Goal: Communication & Community: Answer question/provide support

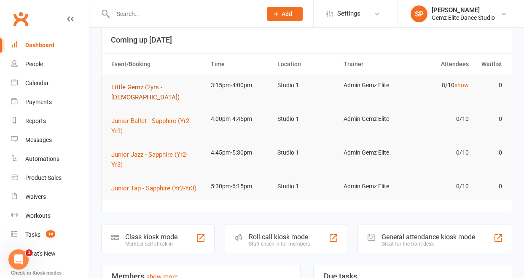
click at [175, 87] on span "Little Gemz (2yrs - [DEMOGRAPHIC_DATA])" at bounding box center [145, 92] width 68 height 18
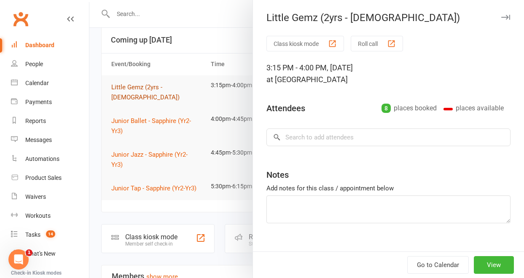
type textarea "[PERSON_NAME] 4th BD 18th [PERSON_NAME] Class [PERSON_NAME] - Email Received"
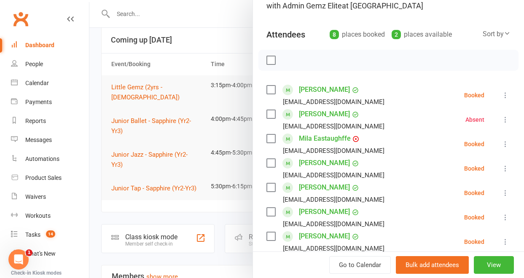
scroll to position [91, 0]
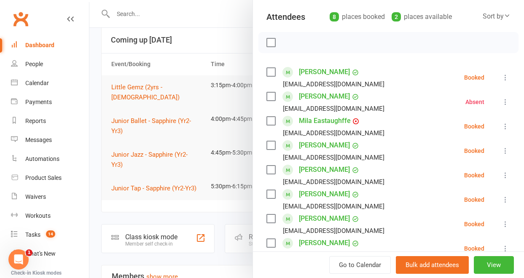
click at [501, 174] on icon at bounding box center [505, 175] width 8 height 8
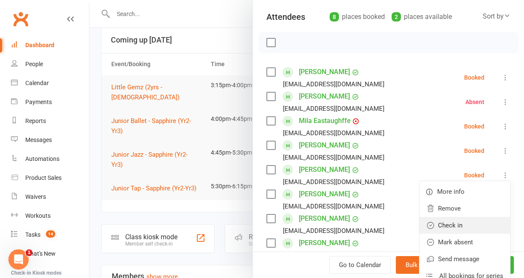
click at [476, 219] on link "Check in" at bounding box center [464, 225] width 91 height 17
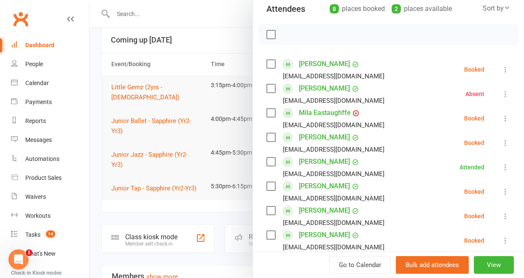
scroll to position [102, 0]
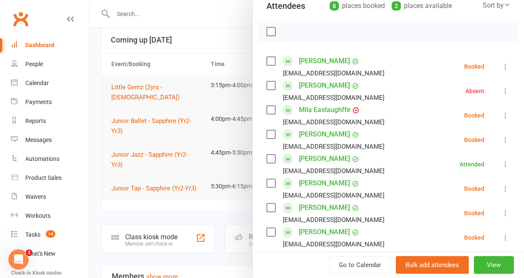
click at [501, 188] on icon at bounding box center [505, 188] width 8 height 8
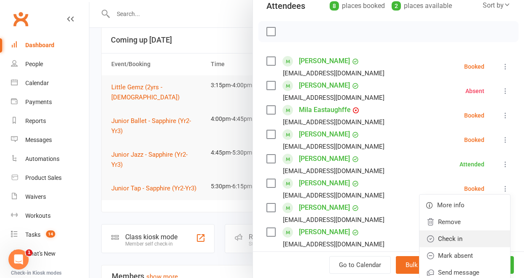
click at [473, 235] on link "Check in" at bounding box center [464, 238] width 91 height 17
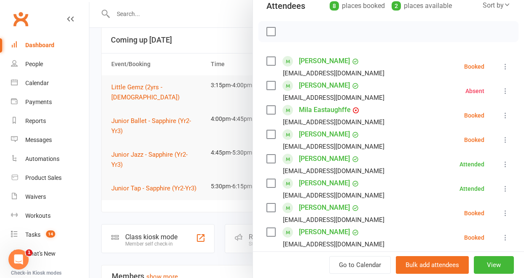
click at [227, 205] on div at bounding box center [306, 139] width 434 height 278
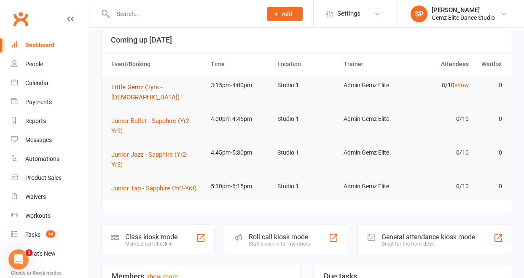
click at [156, 84] on span "Little Gemz (2yrs - [DEMOGRAPHIC_DATA])" at bounding box center [145, 92] width 68 height 18
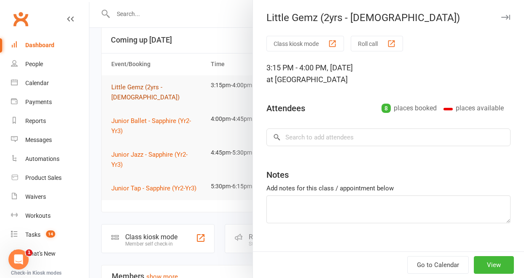
type textarea "[PERSON_NAME] 4th BD 18th [PERSON_NAME] Class [PERSON_NAME] - Email Received"
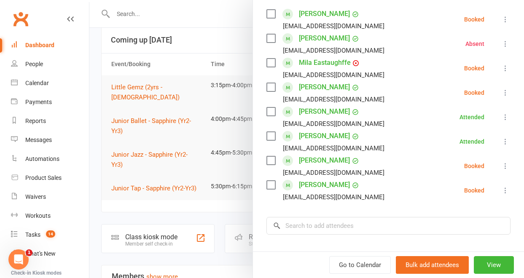
scroll to position [150, 0]
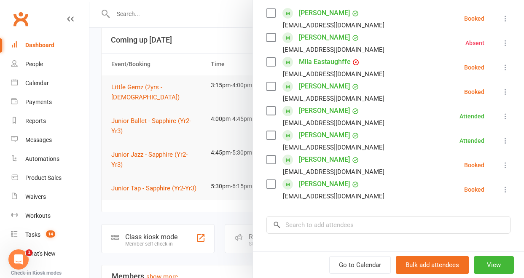
click at [501, 66] on icon at bounding box center [505, 67] width 8 height 8
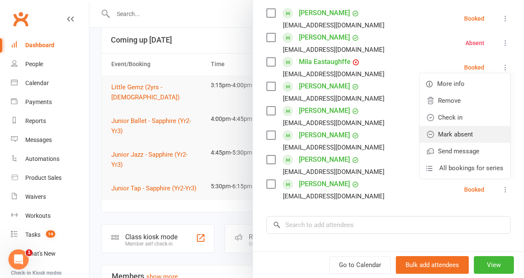
click at [478, 130] on link "Mark absent" at bounding box center [464, 134] width 91 height 17
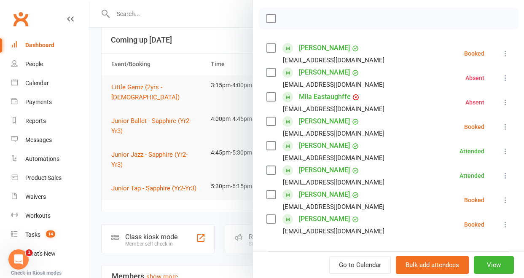
scroll to position [112, 0]
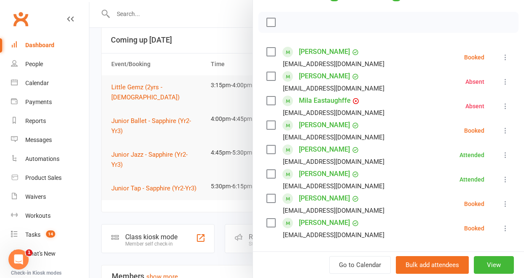
click at [183, 183] on div at bounding box center [306, 139] width 434 height 278
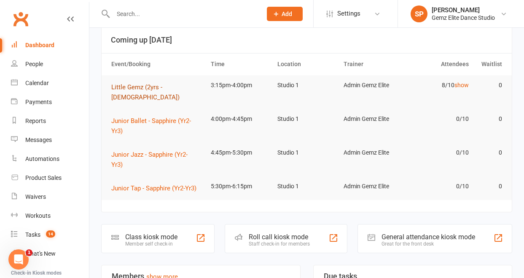
click at [126, 88] on span "Little Gemz (2yrs - [DEMOGRAPHIC_DATA])" at bounding box center [145, 92] width 68 height 18
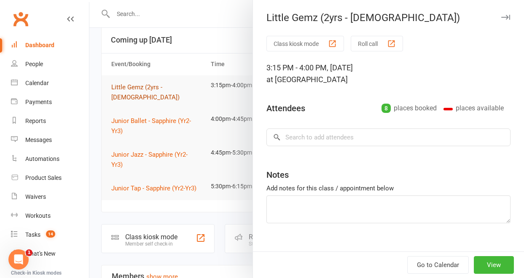
type textarea "[PERSON_NAME] 4th BD 18th [PERSON_NAME] Class [PERSON_NAME] - Email Received"
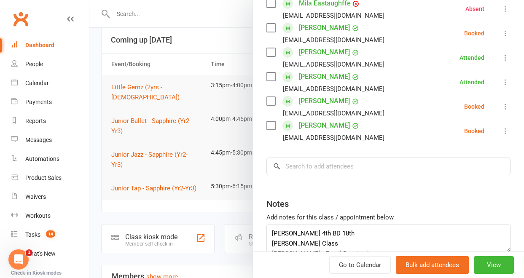
scroll to position [214, 0]
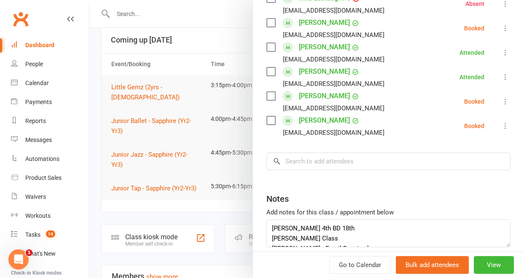
click at [192, 208] on div at bounding box center [306, 139] width 434 height 278
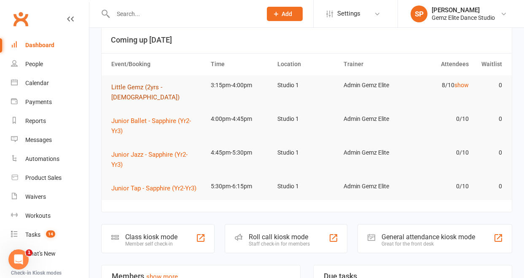
click at [120, 86] on span "Little Gemz (2yrs - [DEMOGRAPHIC_DATA])" at bounding box center [145, 92] width 68 height 18
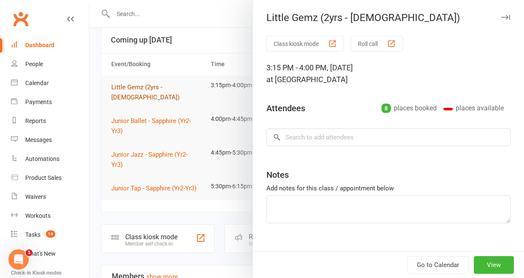
type textarea "[PERSON_NAME] 4th BD 18th [PERSON_NAME] Class [PERSON_NAME] - Email Received"
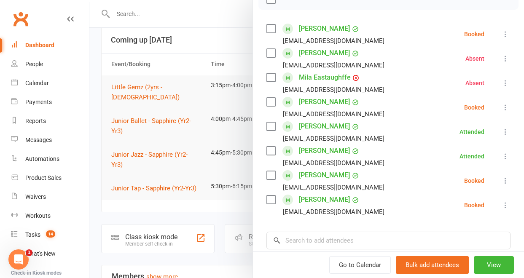
scroll to position [147, 0]
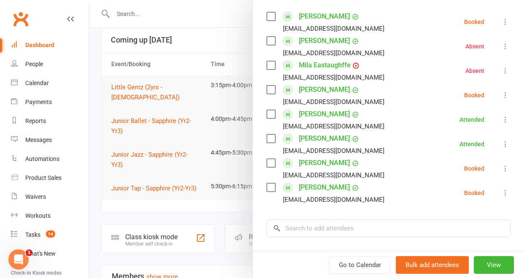
click at [501, 92] on icon at bounding box center [505, 95] width 8 height 8
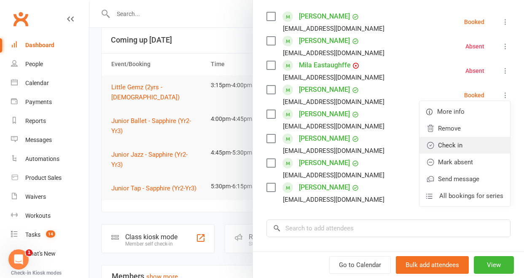
click at [470, 146] on link "Check in" at bounding box center [464, 145] width 91 height 17
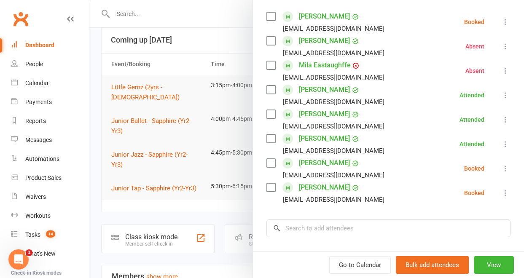
click at [501, 169] on icon at bounding box center [505, 168] width 8 height 8
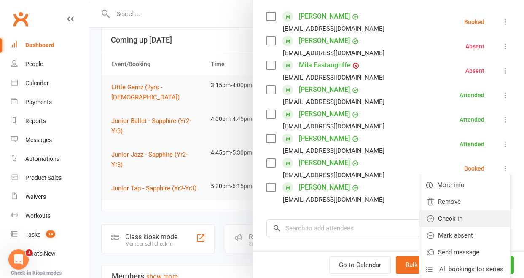
click at [461, 213] on link "Check in" at bounding box center [464, 218] width 91 height 17
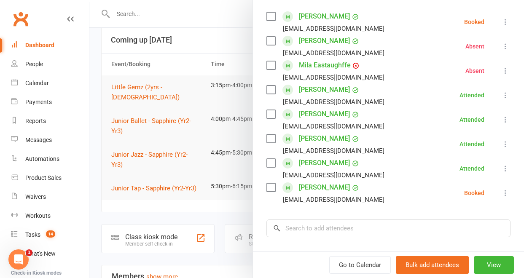
click at [391, 126] on li "[PERSON_NAME] [EMAIL_ADDRESS][DOMAIN_NAME] Attended More info Remove [PERSON_NA…" at bounding box center [388, 119] width 244 height 24
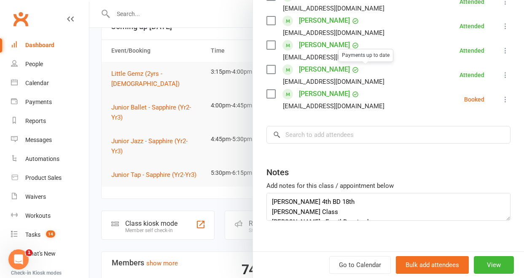
scroll to position [252, 0]
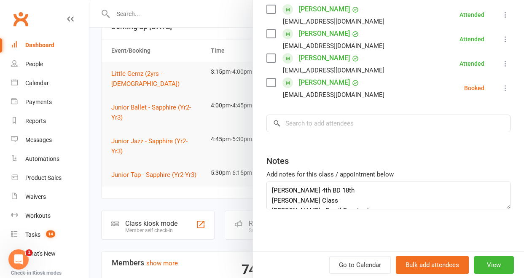
click at [208, 145] on div at bounding box center [306, 139] width 434 height 278
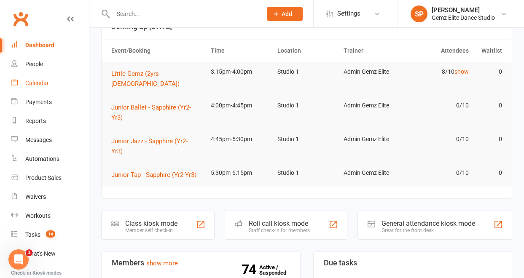
click at [37, 80] on div "Calendar" at bounding box center [37, 83] width 24 height 7
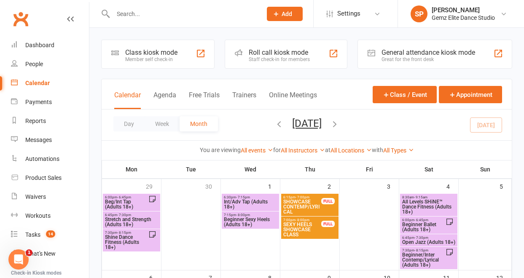
click at [132, 14] on input "text" at bounding box center [182, 14] width 145 height 12
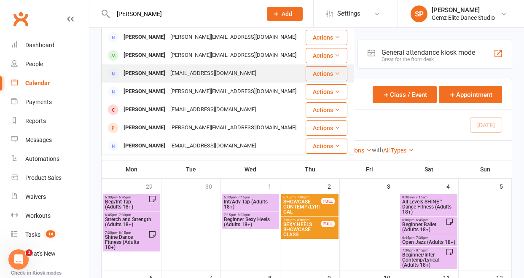
type input "[PERSON_NAME]"
click at [139, 75] on div "[PERSON_NAME]" at bounding box center [144, 73] width 47 height 12
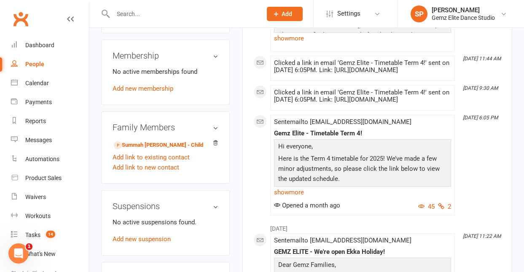
scroll to position [333, 0]
click at [141, 140] on link "Summah [PERSON_NAME] - Child" at bounding box center [158, 144] width 89 height 9
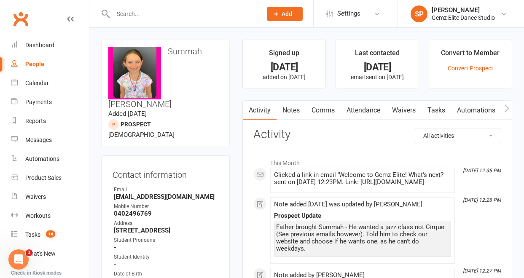
click at [297, 110] on link "Notes" at bounding box center [290, 110] width 29 height 19
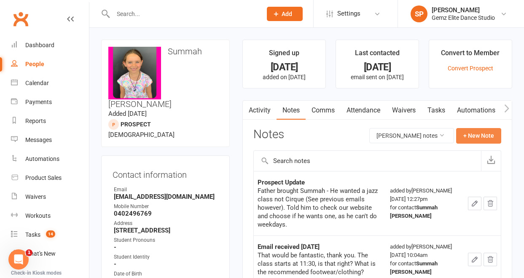
click at [480, 138] on button "+ New Note" at bounding box center [478, 135] width 45 height 15
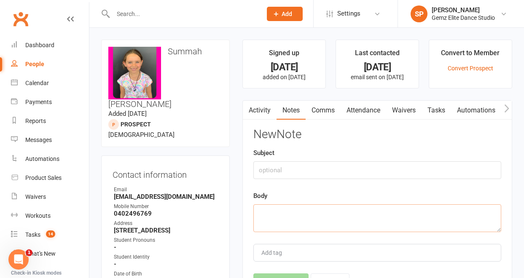
click at [301, 214] on textarea at bounding box center [377, 218] width 248 height 28
paste textarea "Hello I had my daughter in on the weekend for a free trial of Junior Dance Cirq…"
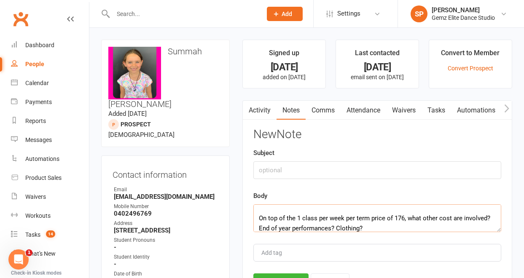
type textarea "Hello I had my daughter in on the weekend for a free trial of Junior Dance Cirq…"
click at [281, 168] on input "text" at bounding box center [377, 170] width 248 height 18
type input "W"
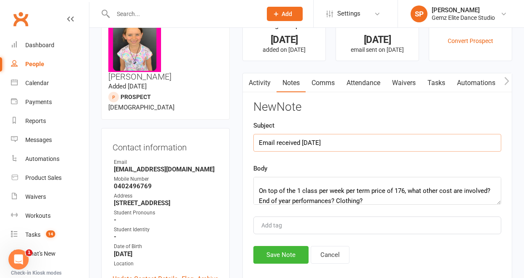
type input "Email received [DATE]"
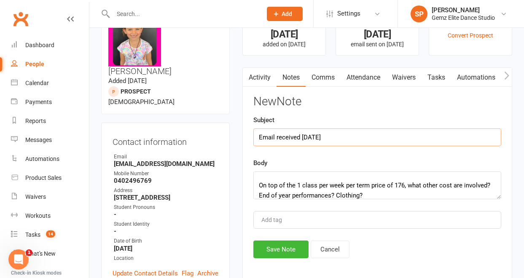
scroll to position [35, 0]
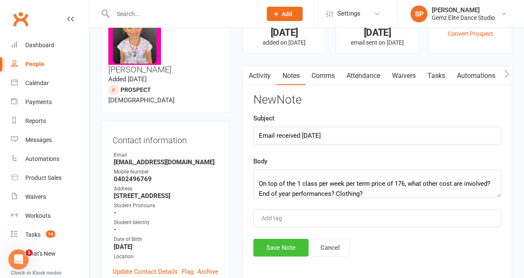
click at [286, 244] on button "Save Note" at bounding box center [280, 248] width 55 height 18
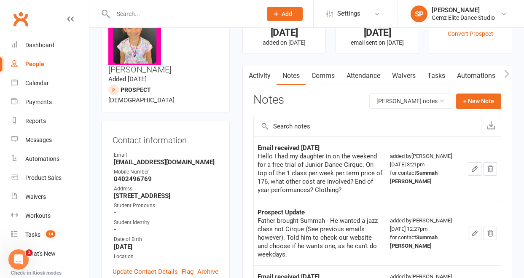
click at [321, 77] on link "Comms" at bounding box center [322, 75] width 35 height 19
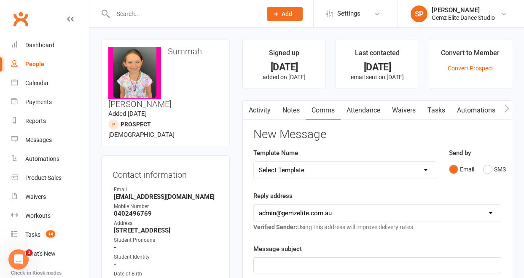
click at [260, 108] on link "Activity" at bounding box center [260, 110] width 34 height 19
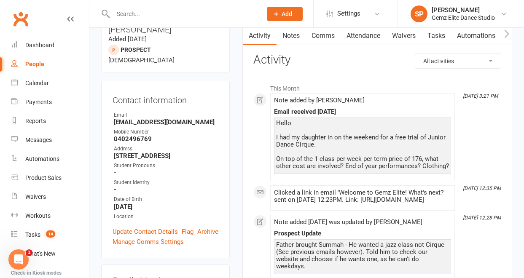
scroll to position [80, 0]
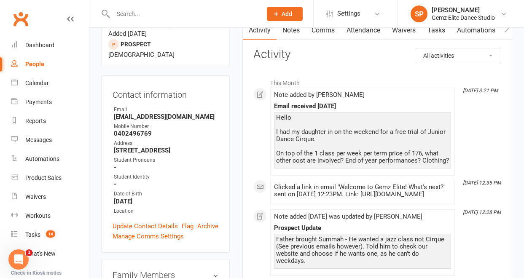
click at [320, 30] on link "Comms" at bounding box center [322, 30] width 35 height 19
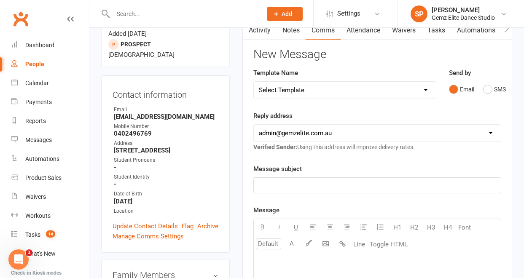
click at [263, 27] on div "Prospect Member Non-attending contact Class / event Appointment Task Membership…" at bounding box center [284, 13] width 57 height 27
click at [263, 30] on link "Activity" at bounding box center [260, 30] width 34 height 19
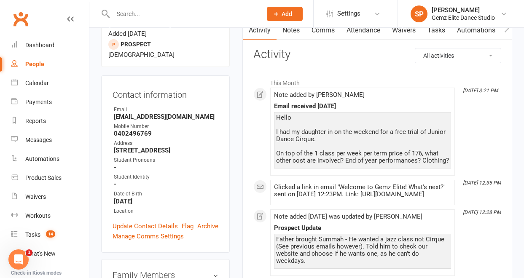
click at [329, 156] on div "Hello I had my daughter in on the weekend for a free trial of Junior Dance Cirq…" at bounding box center [362, 139] width 173 height 50
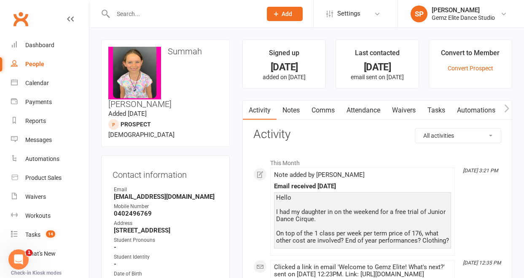
click at [323, 112] on link "Comms" at bounding box center [322, 110] width 35 height 19
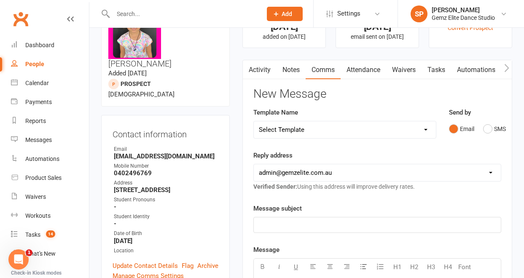
scroll to position [47, 0]
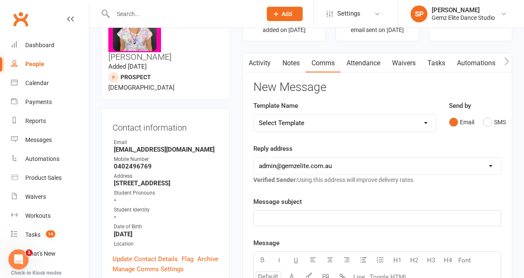
click at [315, 221] on p "﻿" at bounding box center [377, 218] width 237 height 10
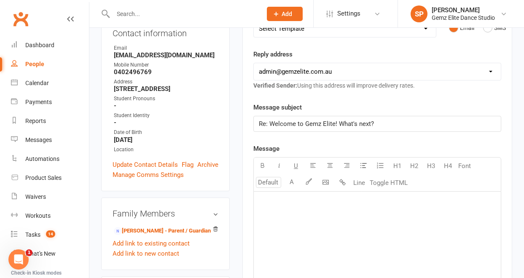
scroll to position [186, 0]
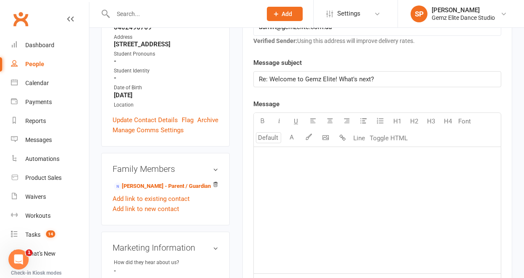
click at [299, 161] on p "﻿" at bounding box center [377, 157] width 237 height 10
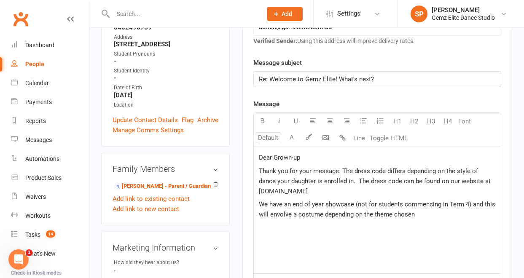
click at [274, 217] on span "We have an end of year showcase (not for students commencing in Term 4) and thi…" at bounding box center [378, 209] width 238 height 18
click at [418, 213] on p "We have an end of year showcase (not for students commencing in Term 4) and thi…" at bounding box center [377, 209] width 237 height 20
click at [435, 215] on p "We have an end-of-year showcase (not for students commencing in Term 4), and th…" at bounding box center [377, 209] width 237 height 20
click at [356, 206] on span "We have an end-of-year showcase (not for students commencing in Term 4), and th…" at bounding box center [372, 209] width 227 height 18
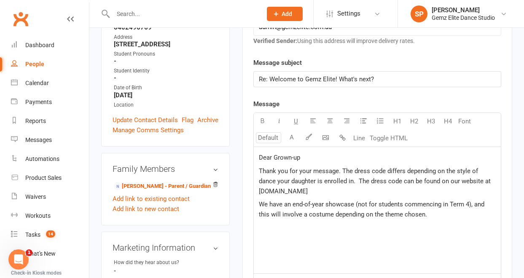
click at [361, 217] on span "We have an end-of-year showcase (not for students commencing in Term 4), and th…" at bounding box center [372, 209] width 227 height 18
click at [350, 259] on div "Dear Grown-up Thank you for your message. The dress code differs depending on t…" at bounding box center [377, 210] width 247 height 126
click at [363, 216] on span "We have an end-of-year showcase i(not for students commencing in Term 4), and t…" at bounding box center [373, 209] width 229 height 18
click at [357, 206] on span "We have an end-of-year showcase i(not for students commencing in Term 4), and t…" at bounding box center [373, 209] width 229 height 18
click at [472, 216] on p "We have an end-of-year showcase in December (not for students commencing in Ter…" at bounding box center [377, 209] width 237 height 20
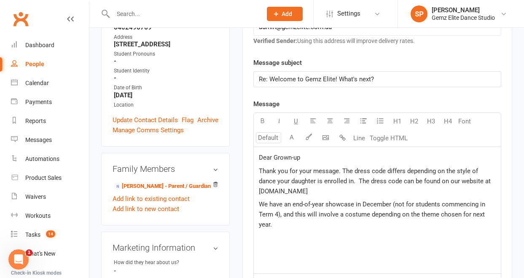
click at [345, 192] on p "Thank you for your message. The dress code differs depending on the style of da…" at bounding box center [377, 181] width 237 height 30
click at [295, 224] on p "We have an end-of-year showcase in December (not for students commencing in Ter…" at bounding box center [377, 214] width 237 height 30
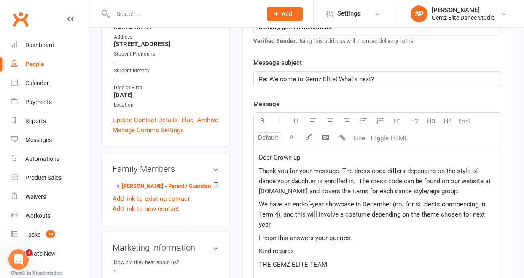
click at [339, 183] on span "Thank you for your message. The dress code differs depending on the style of da…" at bounding box center [375, 181] width 233 height 28
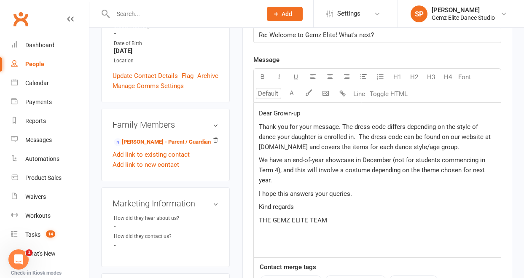
scroll to position [231, 0]
click at [387, 145] on span "Thank you for your message. The dress code differs depending on the style of da…" at bounding box center [375, 136] width 233 height 28
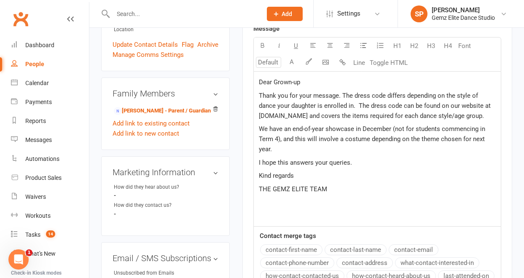
scroll to position [267, 0]
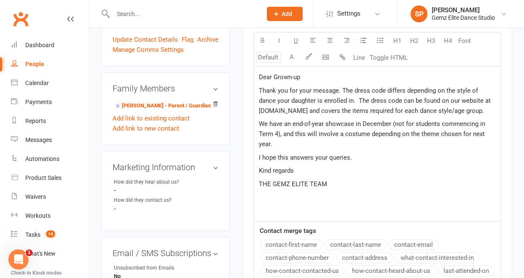
click at [319, 144] on span "We have an end-of-year showcase in December (not for students commencing in Ter…" at bounding box center [373, 134] width 228 height 28
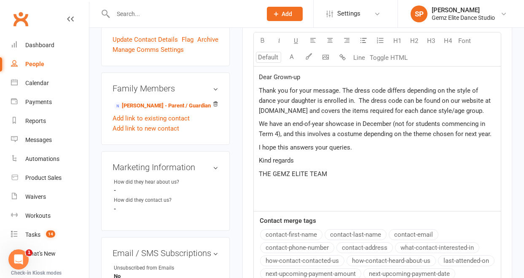
click at [478, 138] on span "We have an end-of-year showcase in December (not for students commencing in Ter…" at bounding box center [375, 129] width 232 height 18
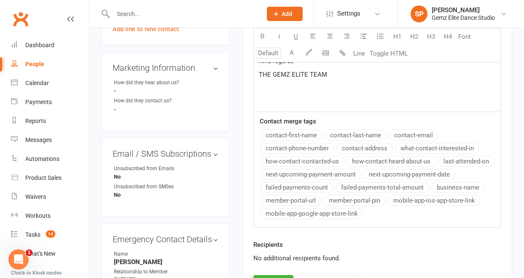
scroll to position [506, 0]
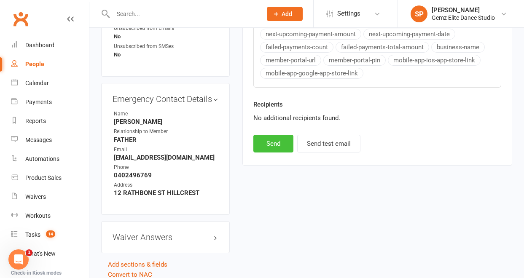
click at [275, 152] on button "Send" at bounding box center [273, 144] width 40 height 18
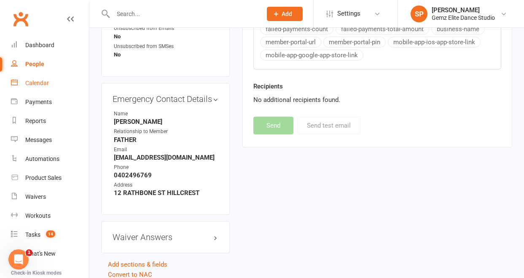
click at [48, 86] on div "Calendar" at bounding box center [37, 83] width 24 height 7
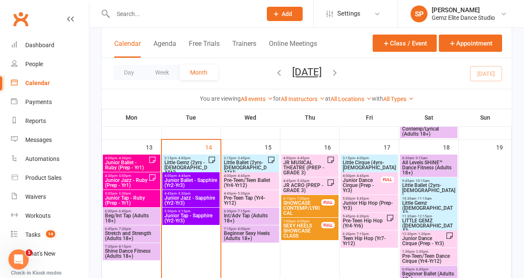
scroll to position [324, 0]
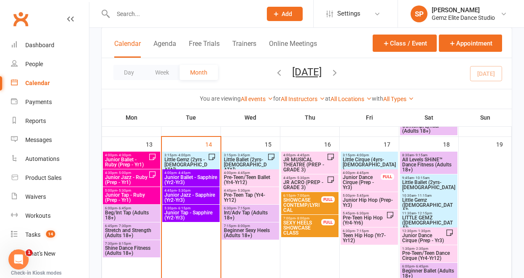
click at [179, 160] on span "Little Gemz (2yrs - [DEMOGRAPHIC_DATA])" at bounding box center [186, 164] width 44 height 15
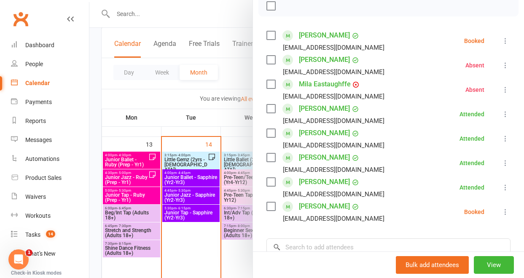
scroll to position [127, 0]
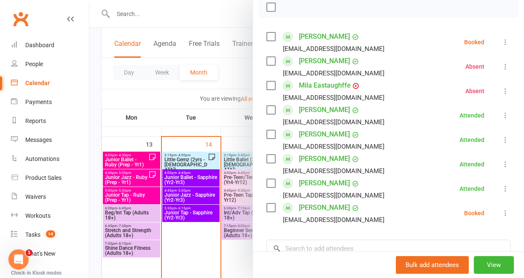
click at [501, 40] on icon at bounding box center [505, 42] width 8 height 8
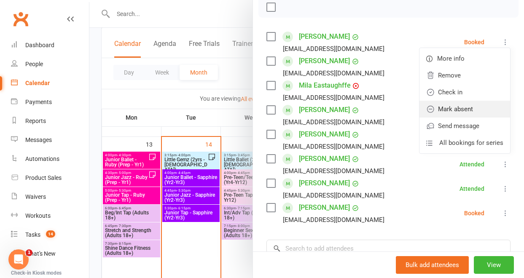
click at [470, 105] on link "Mark absent" at bounding box center [464, 109] width 91 height 17
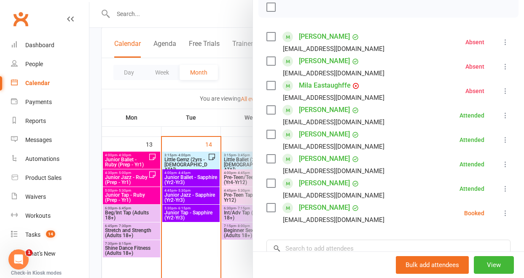
click at [501, 214] on icon at bounding box center [505, 213] width 8 height 8
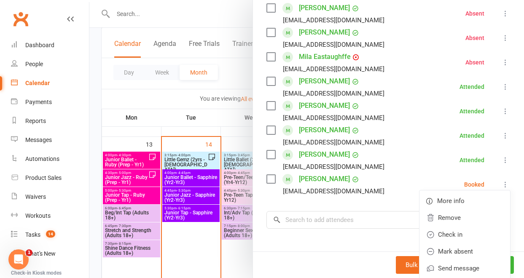
scroll to position [156, 0]
click at [466, 248] on link "Mark absent" at bounding box center [464, 251] width 91 height 17
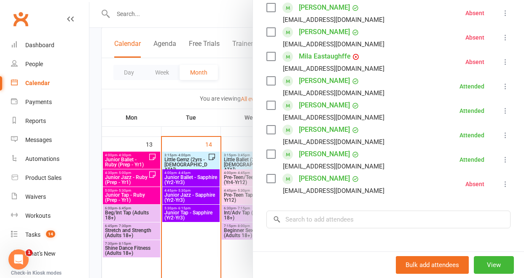
click at [214, 120] on div at bounding box center [306, 139] width 434 height 278
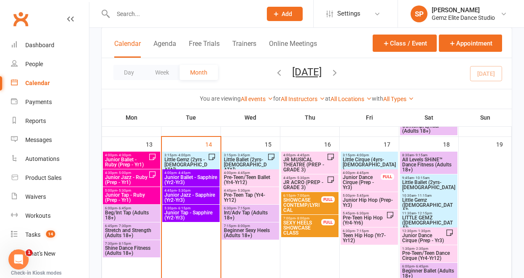
click at [206, 159] on span "Little Gemz (2yrs - [DEMOGRAPHIC_DATA])" at bounding box center [186, 164] width 44 height 15
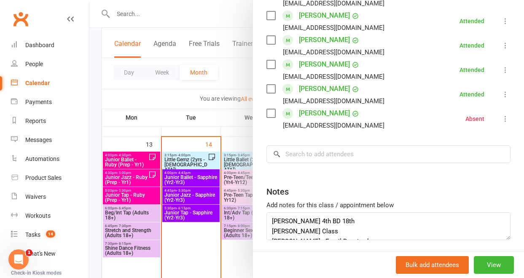
scroll to position [252, 0]
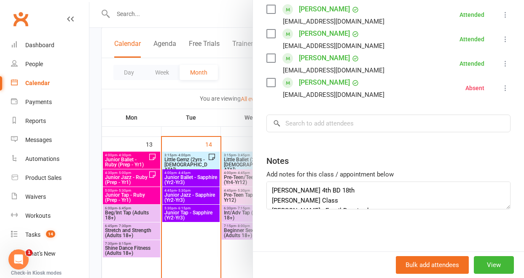
click at [324, 83] on link "[PERSON_NAME]" at bounding box center [324, 82] width 51 height 13
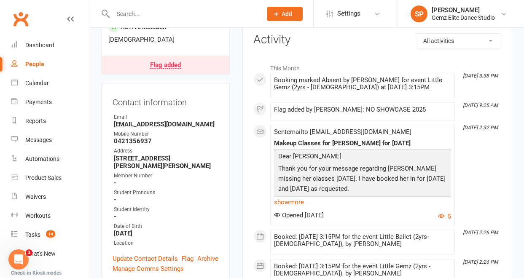
scroll to position [139, 0]
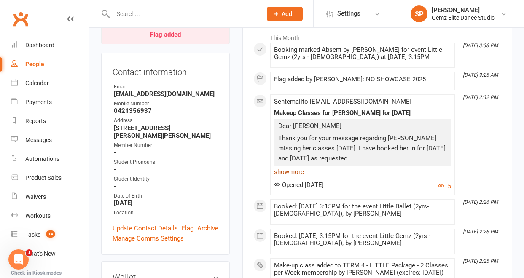
click at [303, 176] on link "show more" at bounding box center [362, 172] width 177 height 12
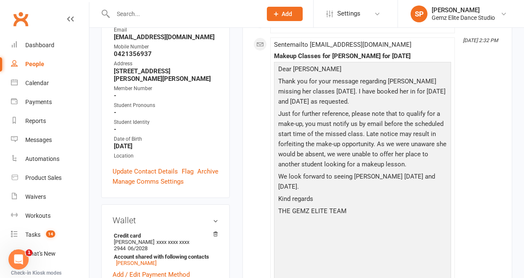
scroll to position [196, 0]
click at [35, 83] on div "Calendar" at bounding box center [37, 83] width 24 height 7
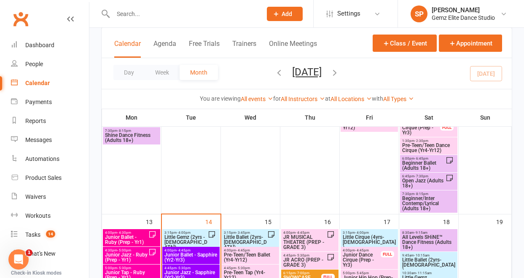
scroll to position [284, 0]
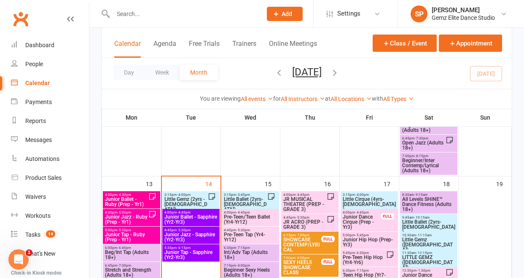
click at [196, 200] on span "Little Gemz (2yrs - [DEMOGRAPHIC_DATA])" at bounding box center [186, 204] width 44 height 15
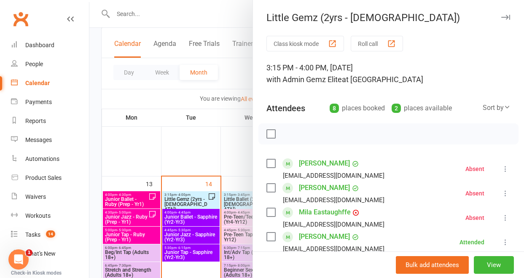
click at [198, 152] on div at bounding box center [306, 139] width 434 height 278
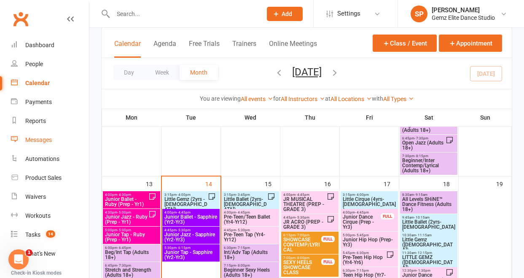
click at [38, 142] on div "Messages" at bounding box center [38, 139] width 27 height 7
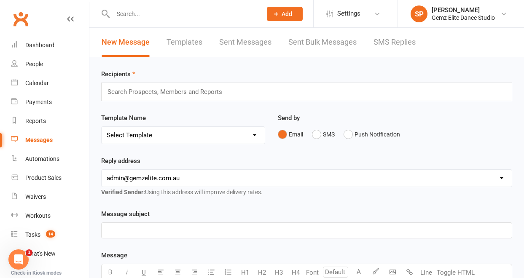
click at [199, 41] on link "Templates" at bounding box center [184, 42] width 36 height 29
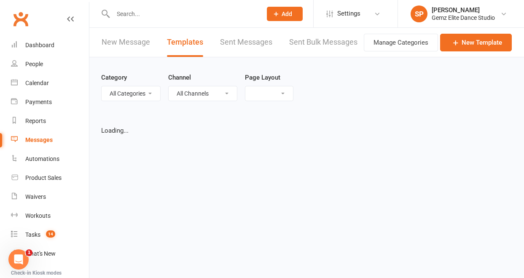
select select "list"
select select "100"
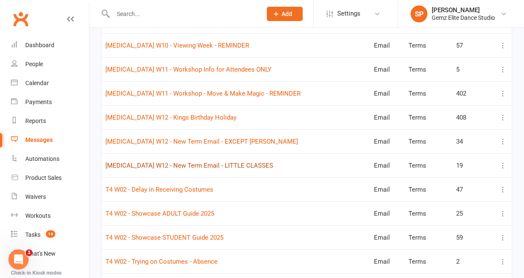
scroll to position [1674, 0]
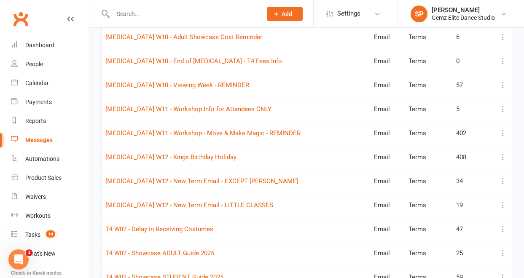
click at [142, 14] on input "text" at bounding box center [182, 14] width 145 height 12
type input "TAYVIA"
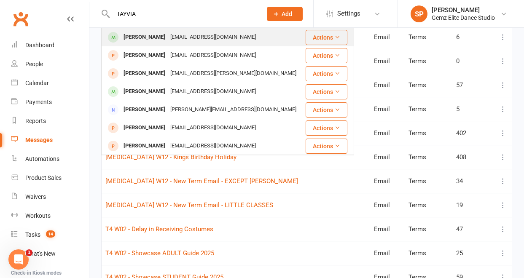
click at [158, 38] on div "[PERSON_NAME]" at bounding box center [144, 37] width 47 height 12
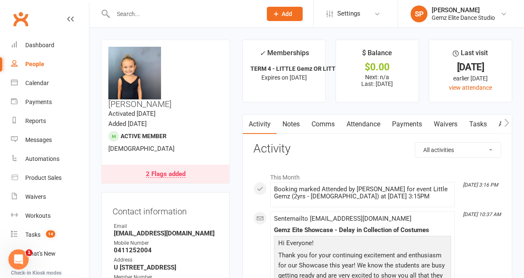
click at [298, 124] on link "Notes" at bounding box center [290, 124] width 29 height 19
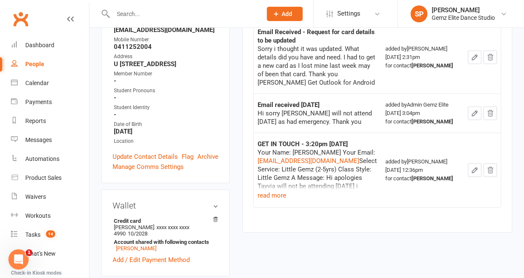
scroll to position [220, 0]
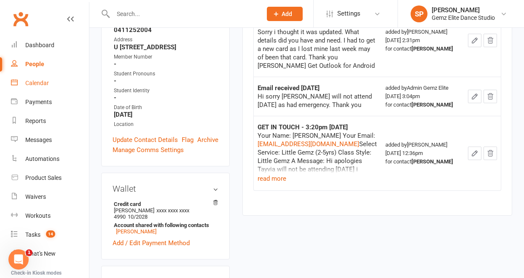
click at [44, 84] on div "Calendar" at bounding box center [37, 83] width 24 height 7
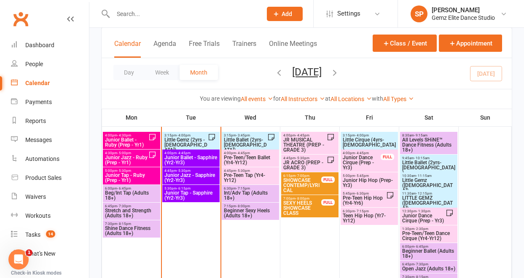
scroll to position [347, 0]
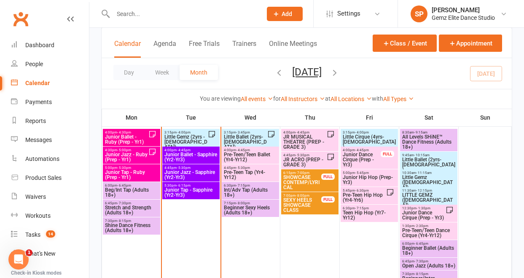
click at [205, 154] on span "Junior Ballet - Sapphire (Yr2-Yr3)" at bounding box center [191, 157] width 54 height 10
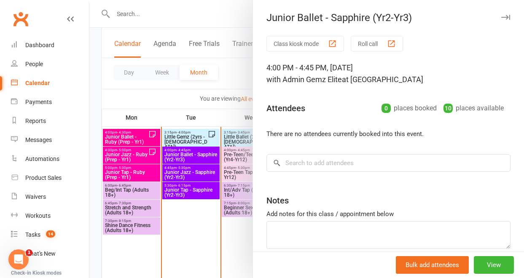
click at [231, 110] on div at bounding box center [306, 139] width 434 height 278
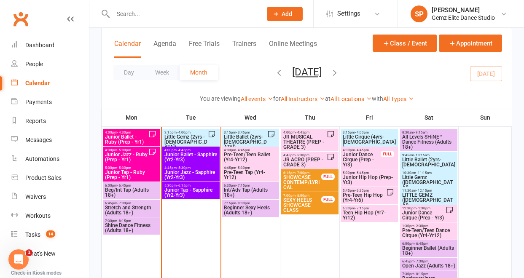
click at [191, 139] on span "Little Gemz (2yrs - [DEMOGRAPHIC_DATA])" at bounding box center [186, 141] width 44 height 15
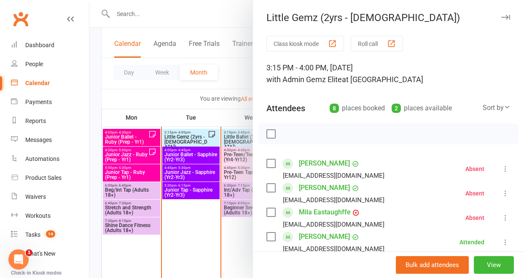
click at [190, 271] on div at bounding box center [306, 139] width 434 height 278
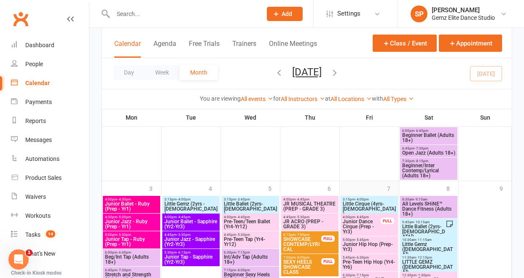
scroll to position [874, 0]
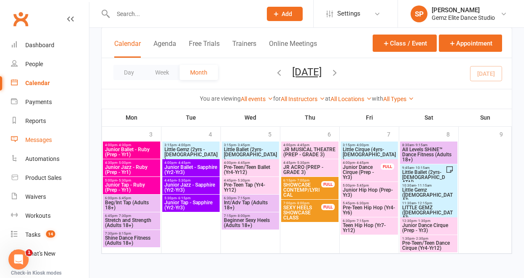
click at [38, 144] on link "Messages" at bounding box center [50, 140] width 78 height 19
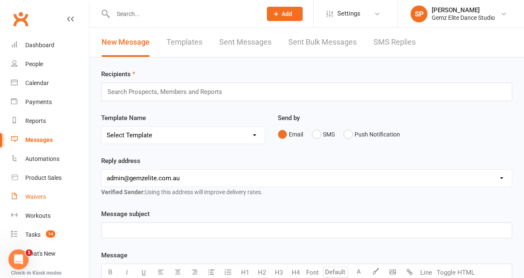
click at [38, 195] on div "Waivers" at bounding box center [35, 196] width 21 height 7
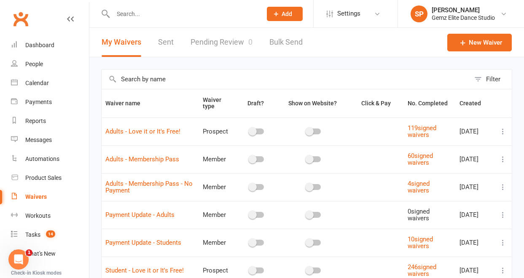
click at [223, 39] on link "Pending Review 0" at bounding box center [221, 42] width 62 height 29
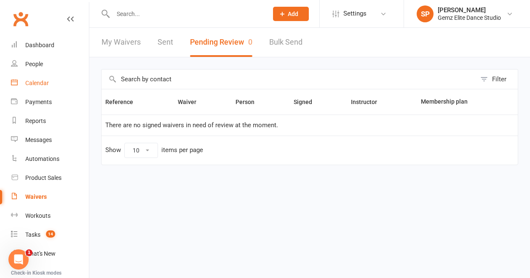
click at [43, 86] on div "Calendar" at bounding box center [37, 83] width 24 height 7
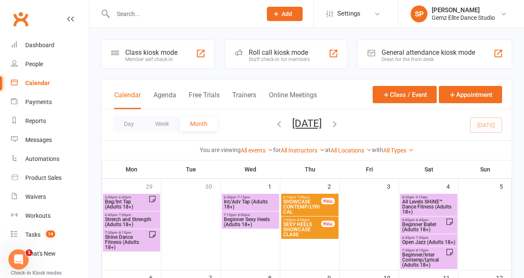
click at [344, 161] on th "Fri" at bounding box center [368, 169] width 59 height 18
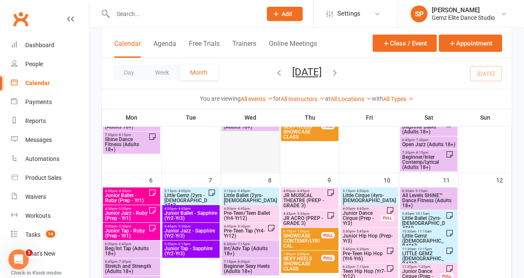
scroll to position [123, 0]
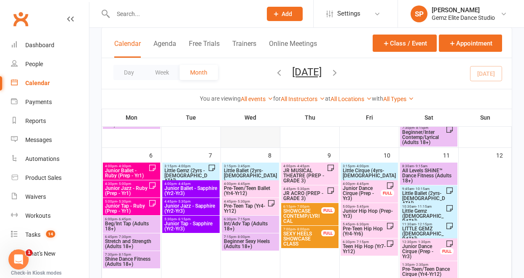
click at [232, 203] on span "4:45pm - 5:30pm" at bounding box center [245, 202] width 44 height 4
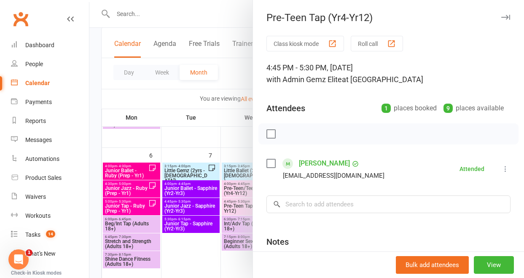
click at [224, 136] on div at bounding box center [306, 139] width 434 height 278
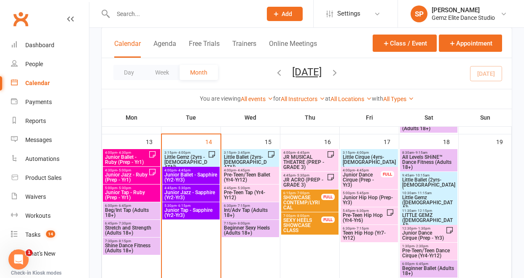
scroll to position [341, 0]
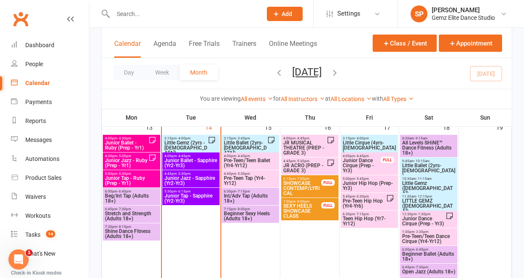
click at [196, 150] on div "3:15pm - 4:00pm Little Gemz (2yrs - [DEMOGRAPHIC_DATA])" at bounding box center [190, 146] width 57 height 22
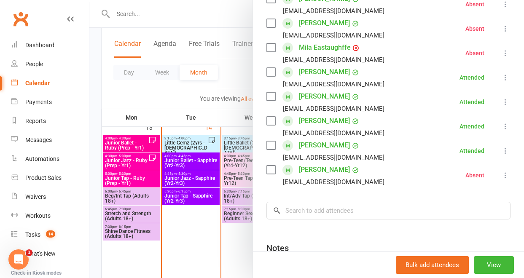
scroll to position [185, 0]
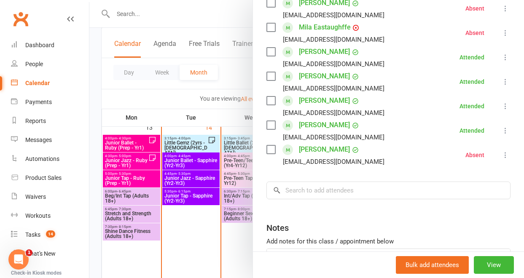
click at [173, 180] on div at bounding box center [306, 139] width 434 height 278
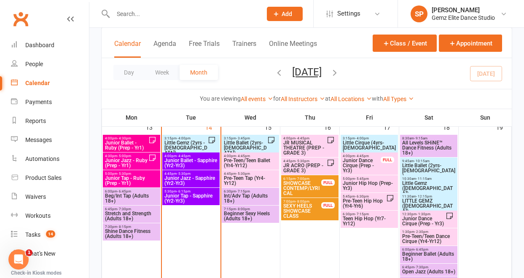
click at [184, 157] on span "- 4:45pm" at bounding box center [183, 156] width 14 height 4
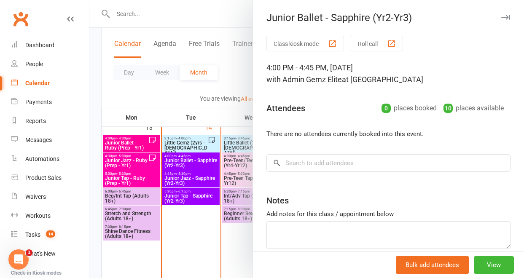
click at [187, 139] on div at bounding box center [306, 139] width 434 height 278
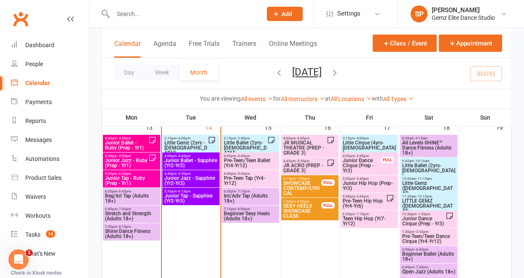
click at [195, 144] on span "Little Gemz (2yrs - [DEMOGRAPHIC_DATA])" at bounding box center [186, 147] width 44 height 15
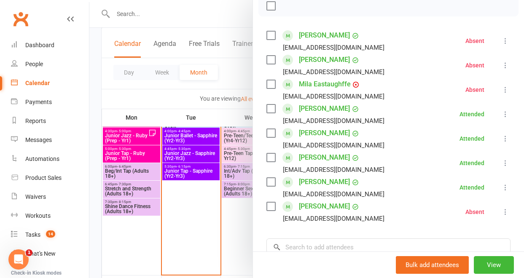
scroll to position [138, 0]
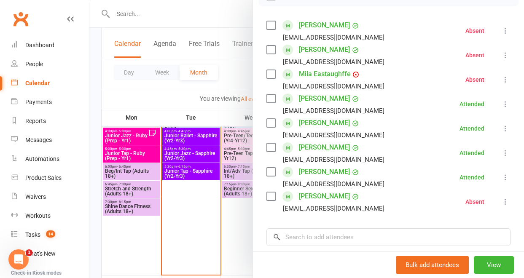
click at [238, 238] on div at bounding box center [306, 139] width 434 height 278
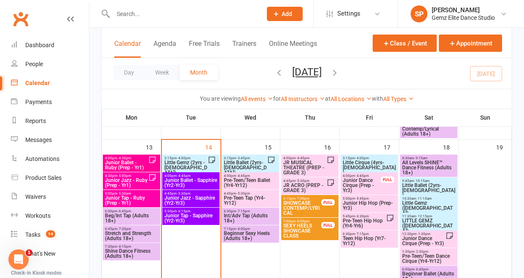
scroll to position [314, 0]
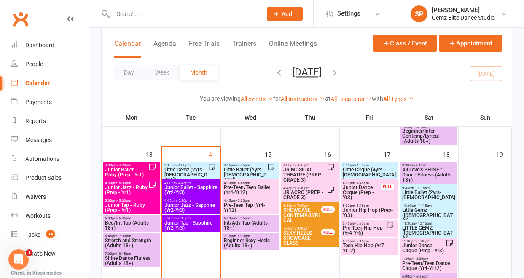
click at [193, 120] on th "Tue" at bounding box center [190, 118] width 59 height 18
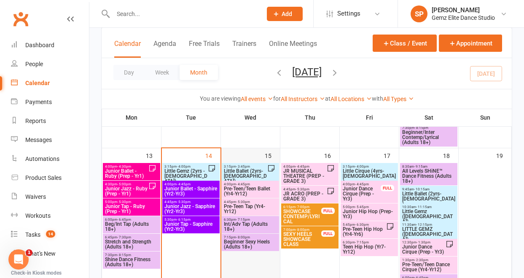
scroll to position [308, 0]
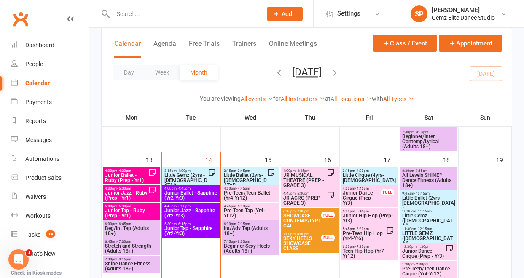
click at [176, 173] on span "Little Gemz (2yrs - [DEMOGRAPHIC_DATA])" at bounding box center [186, 180] width 44 height 15
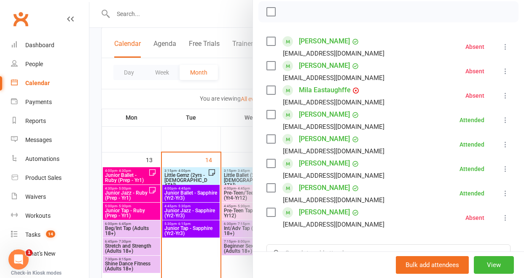
scroll to position [120, 0]
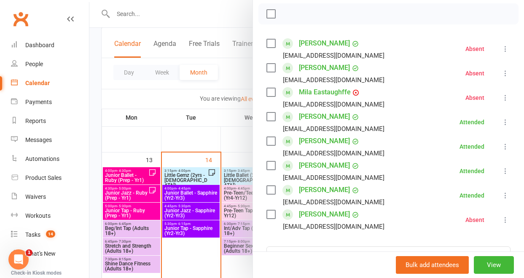
click at [227, 178] on div at bounding box center [306, 139] width 434 height 278
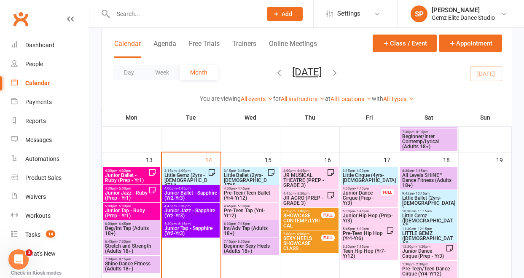
click at [227, 178] on span "Little Ballet (2yrs-[DEMOGRAPHIC_DATA])" at bounding box center [245, 180] width 44 height 15
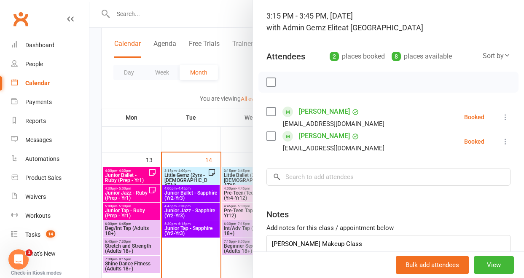
scroll to position [55, 0]
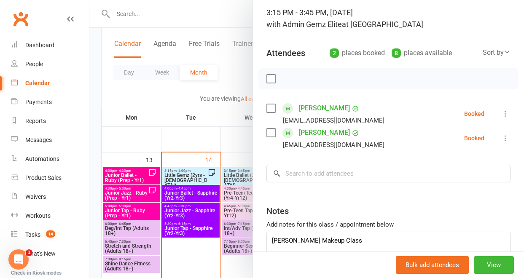
click at [244, 129] on div at bounding box center [306, 139] width 434 height 278
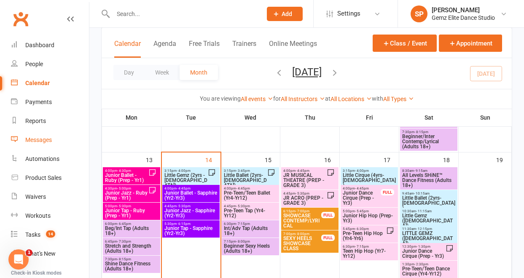
click at [37, 139] on div "Messages" at bounding box center [38, 139] width 27 height 7
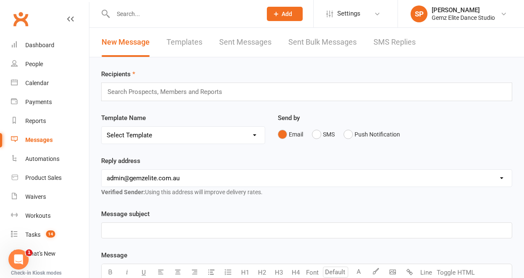
click at [185, 43] on link "Templates" at bounding box center [184, 42] width 36 height 29
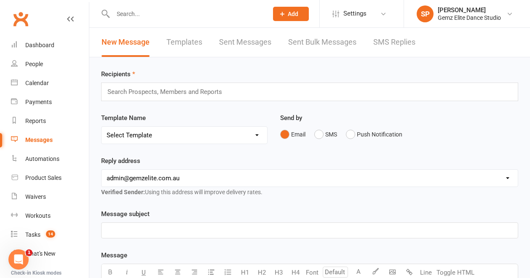
select select "100"
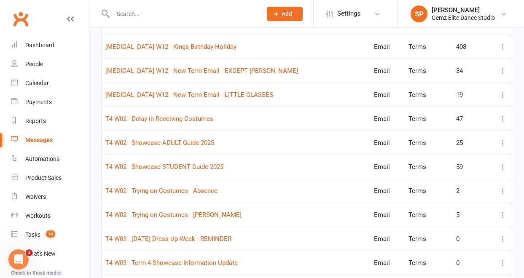
scroll to position [1782, 0]
